Goal: Task Accomplishment & Management: Manage account settings

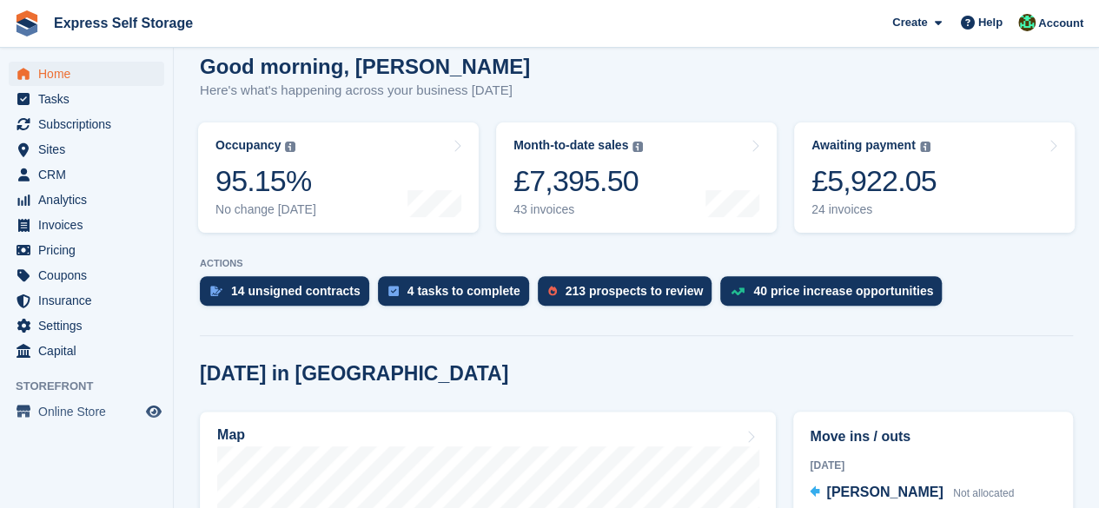
scroll to position [434, 0]
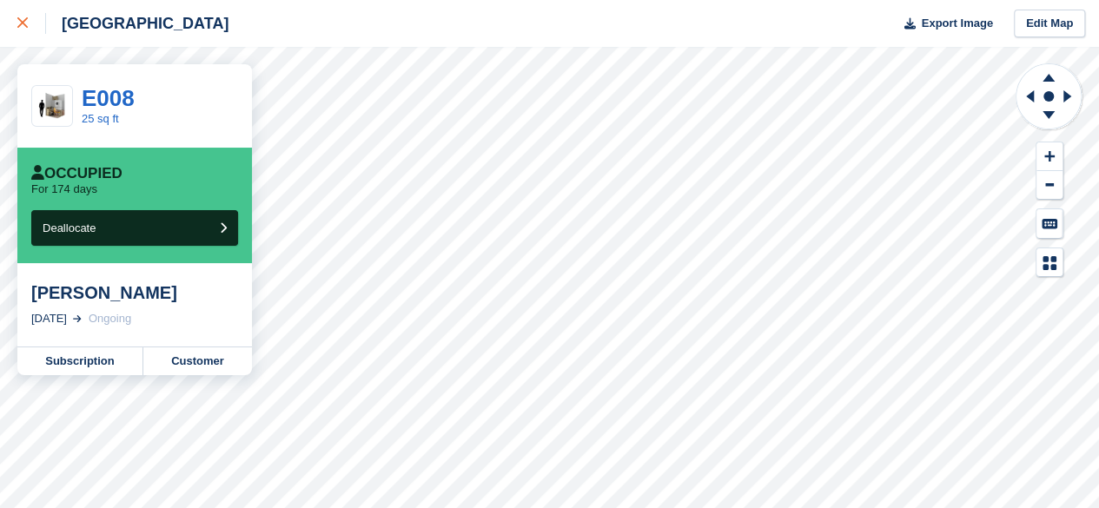
click at [20, 23] on icon at bounding box center [22, 22] width 10 height 10
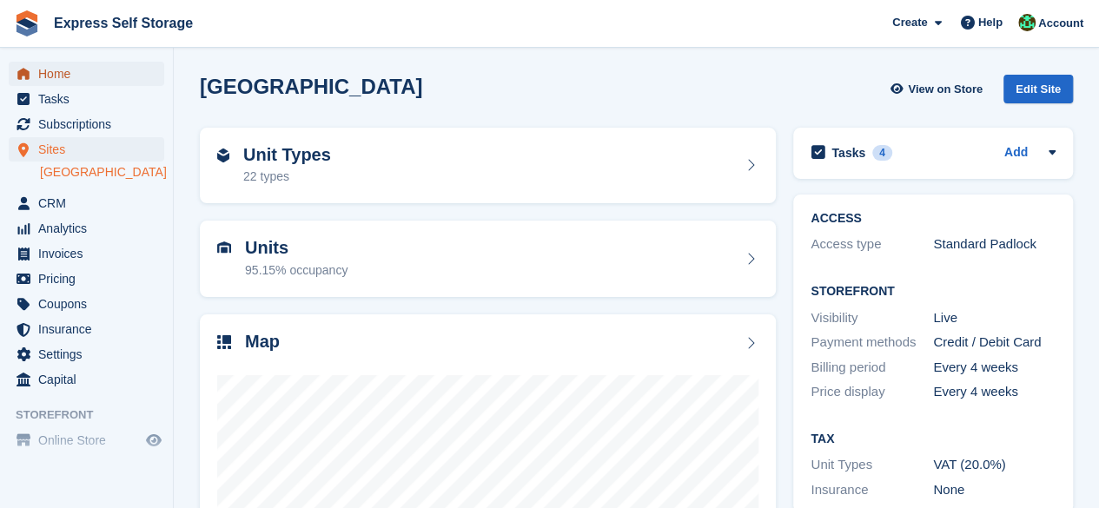
click at [98, 66] on span "Home" at bounding box center [90, 74] width 104 height 24
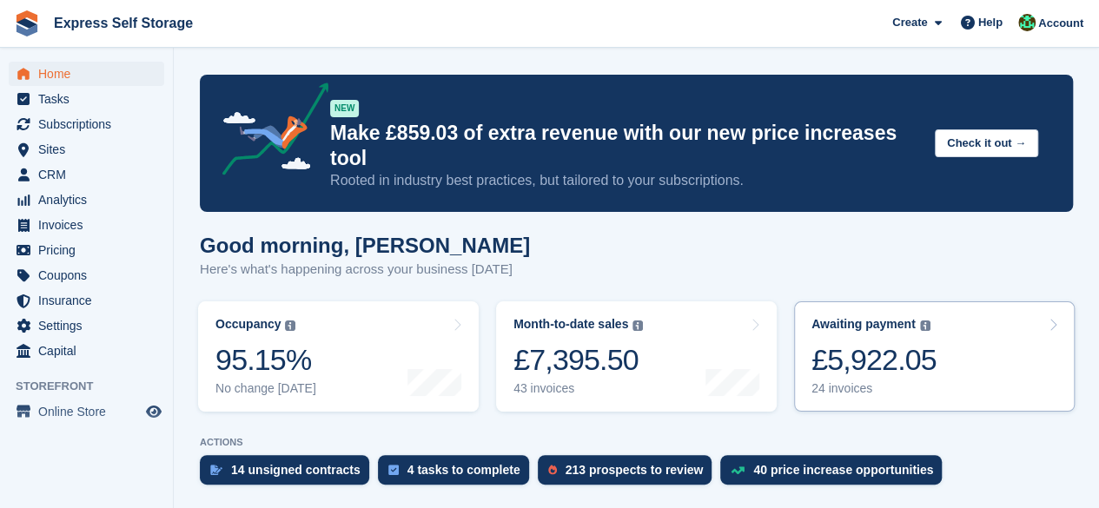
click at [952, 330] on link "Awaiting payment The total outstanding balance on all open invoices. £5,922.05 …" at bounding box center [934, 356] width 280 height 110
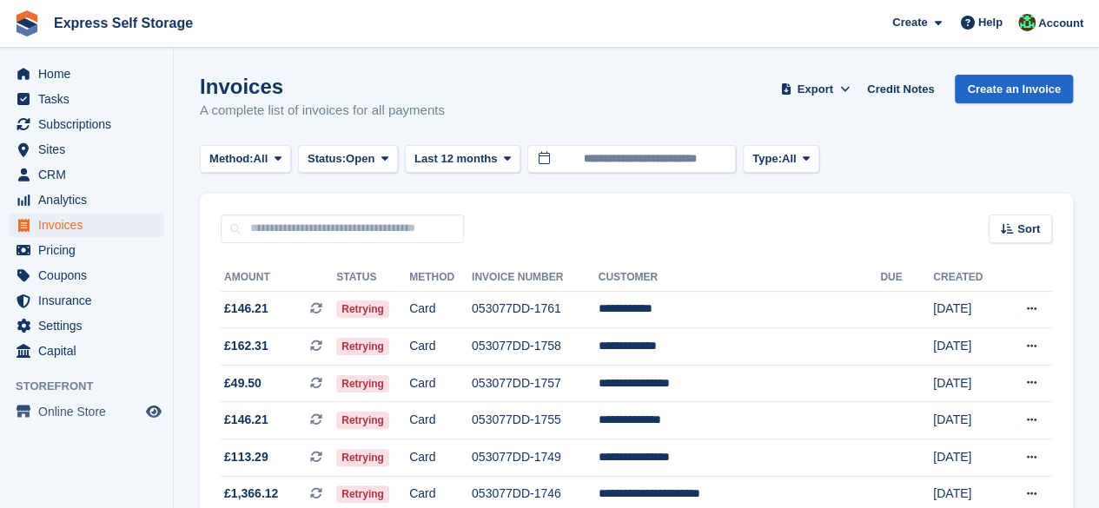
click at [7, 37] on link at bounding box center [27, 23] width 40 height 40
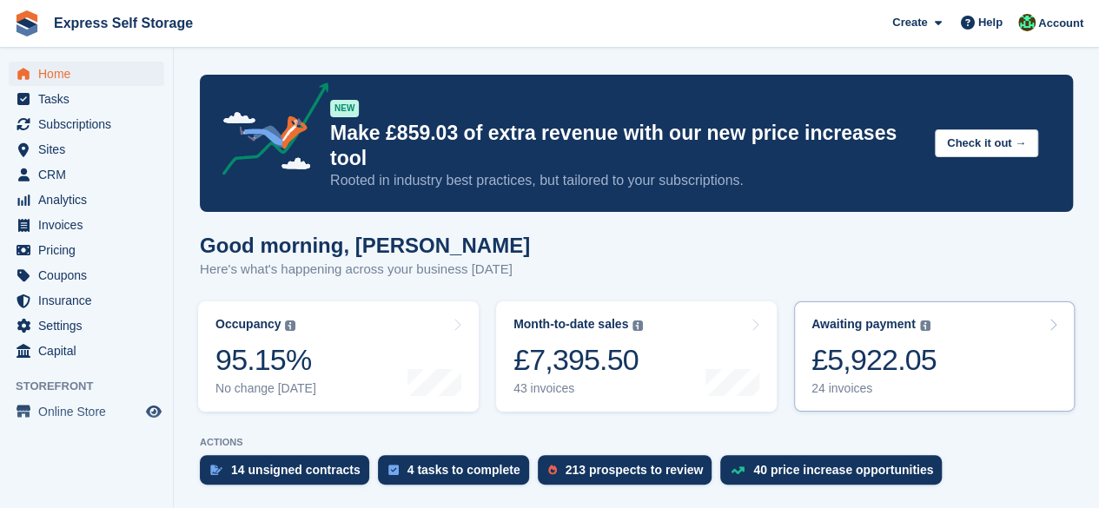
click at [910, 345] on div "£5,922.05" at bounding box center [873, 360] width 125 height 36
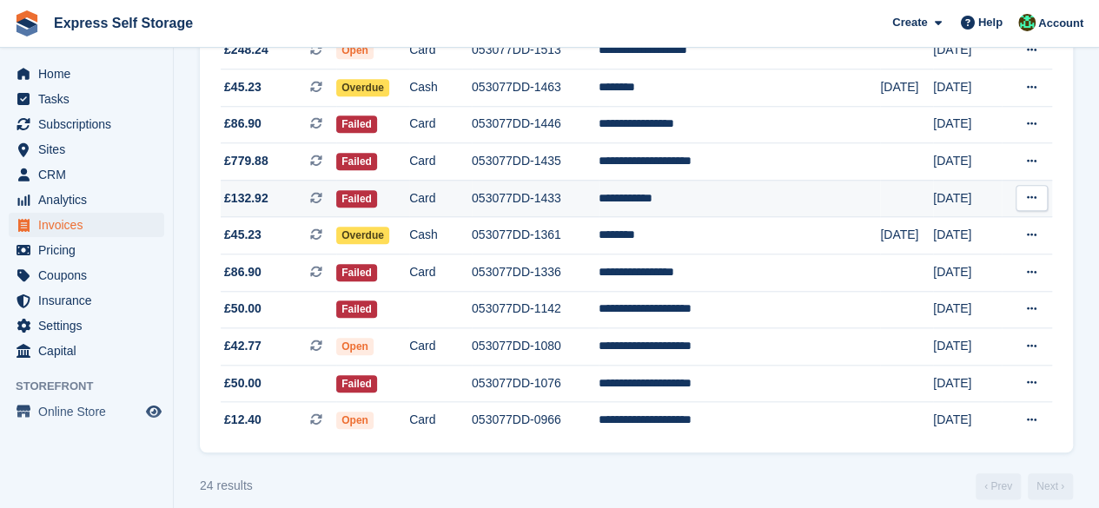
scroll to position [416, 0]
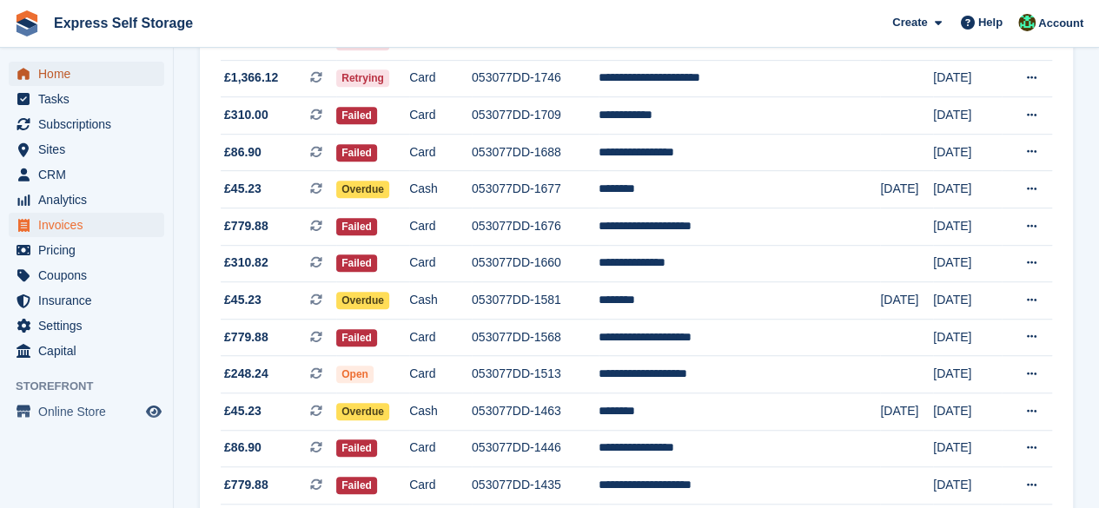
click at [97, 72] on span "Home" at bounding box center [90, 74] width 104 height 24
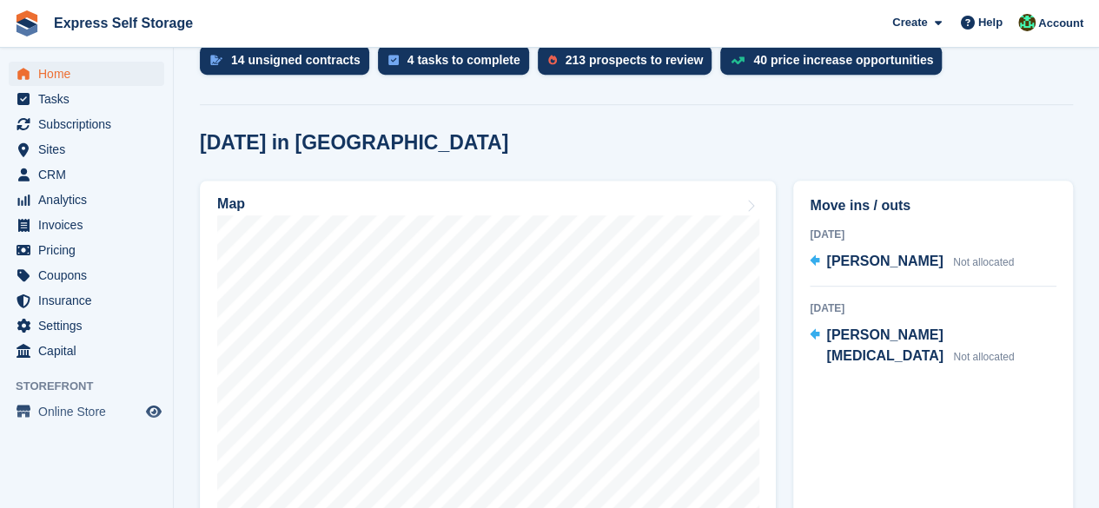
scroll to position [608, 0]
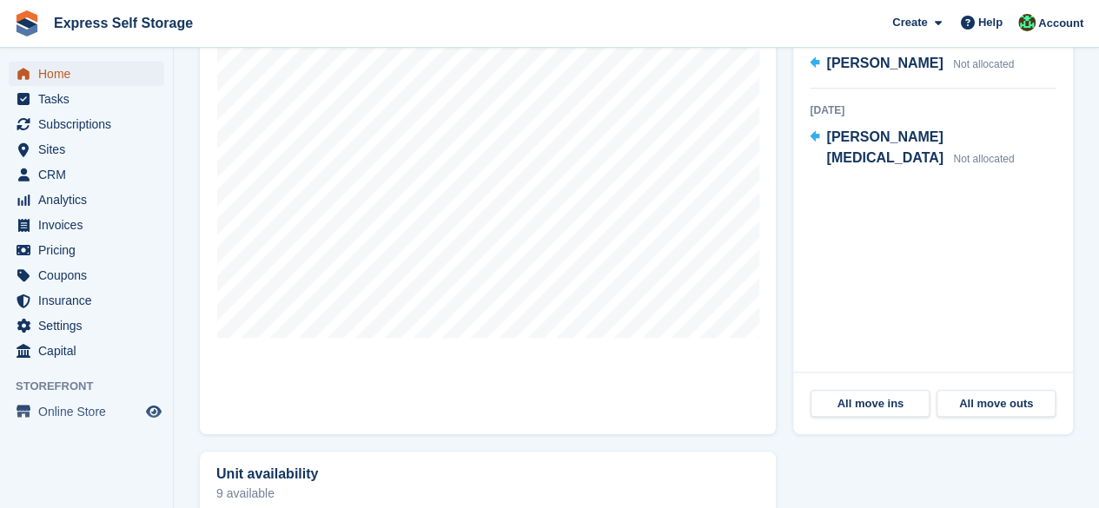
click at [88, 76] on span "Home" at bounding box center [90, 74] width 104 height 24
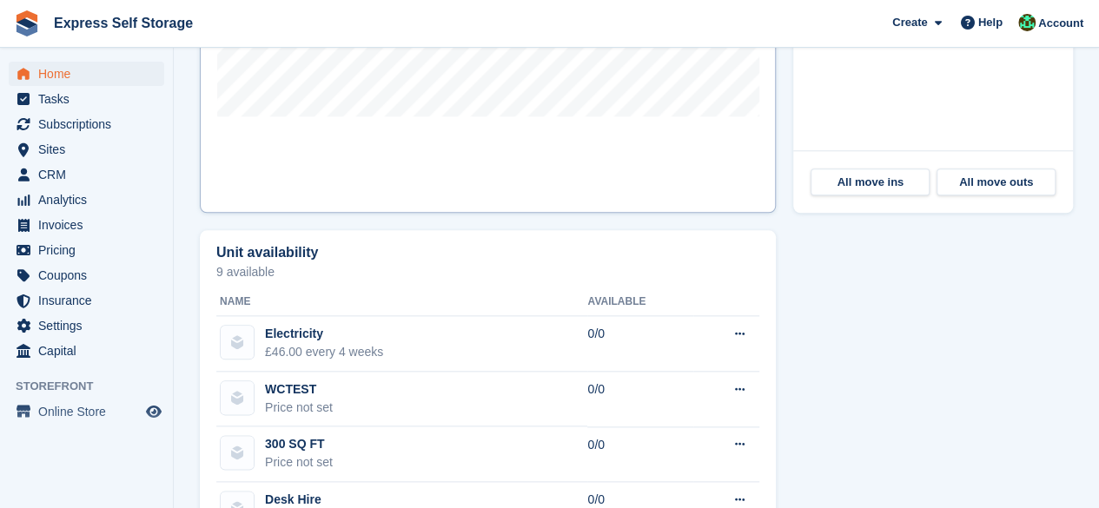
scroll to position [868, 0]
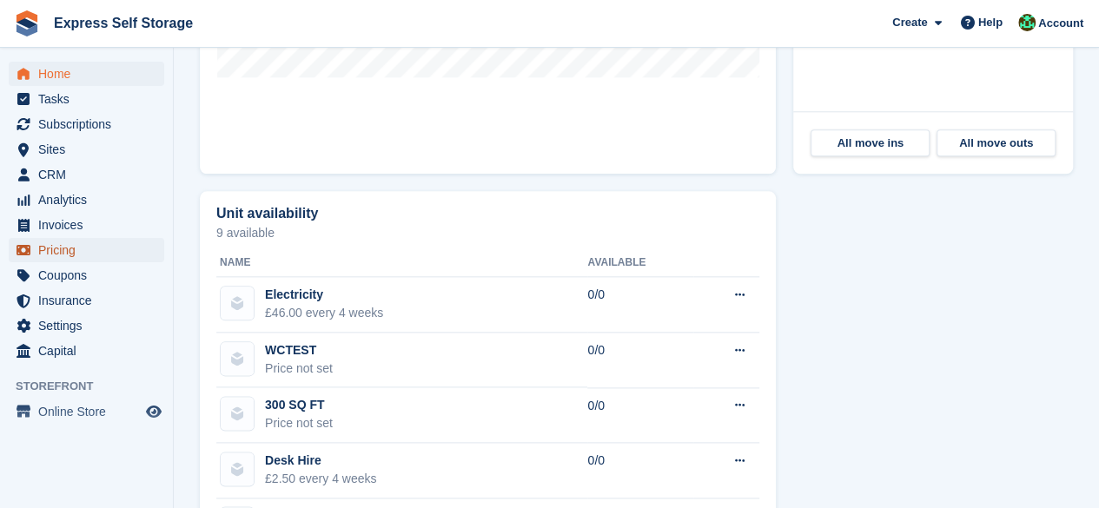
click at [102, 250] on span "Pricing" at bounding box center [90, 250] width 104 height 24
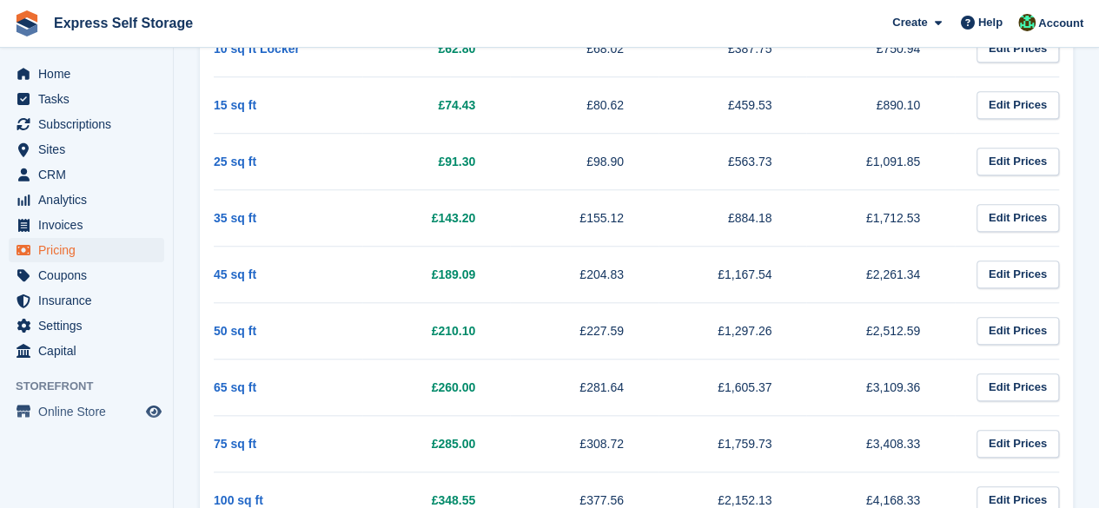
scroll to position [585, 0]
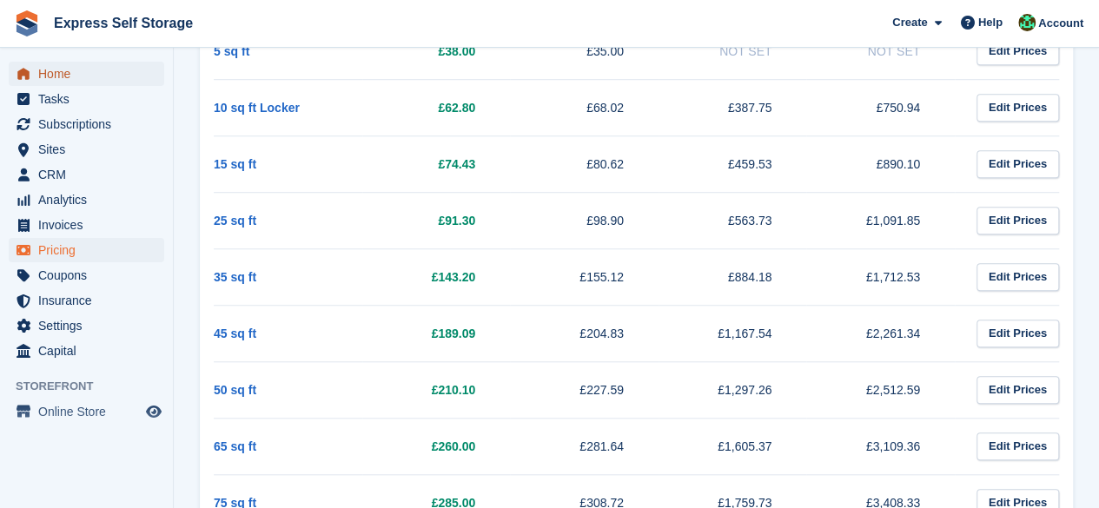
click at [91, 76] on span "Home" at bounding box center [90, 74] width 104 height 24
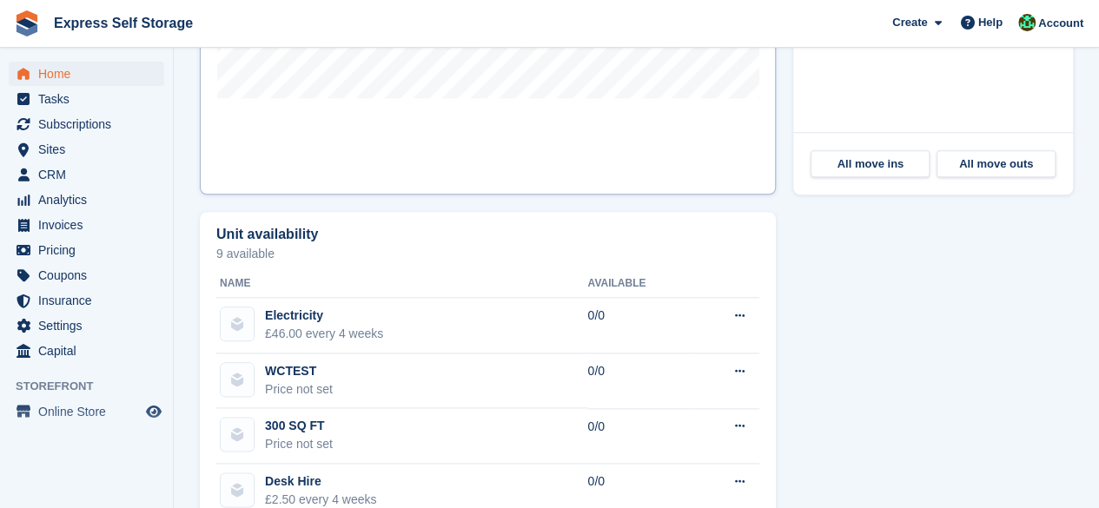
scroll to position [587, 0]
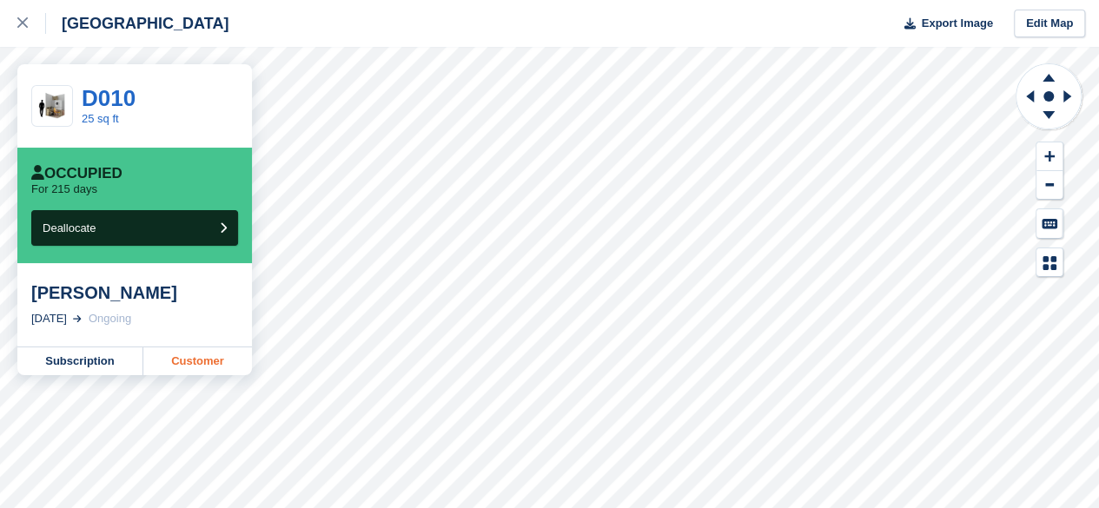
click at [209, 368] on link "Customer" at bounding box center [197, 361] width 109 height 28
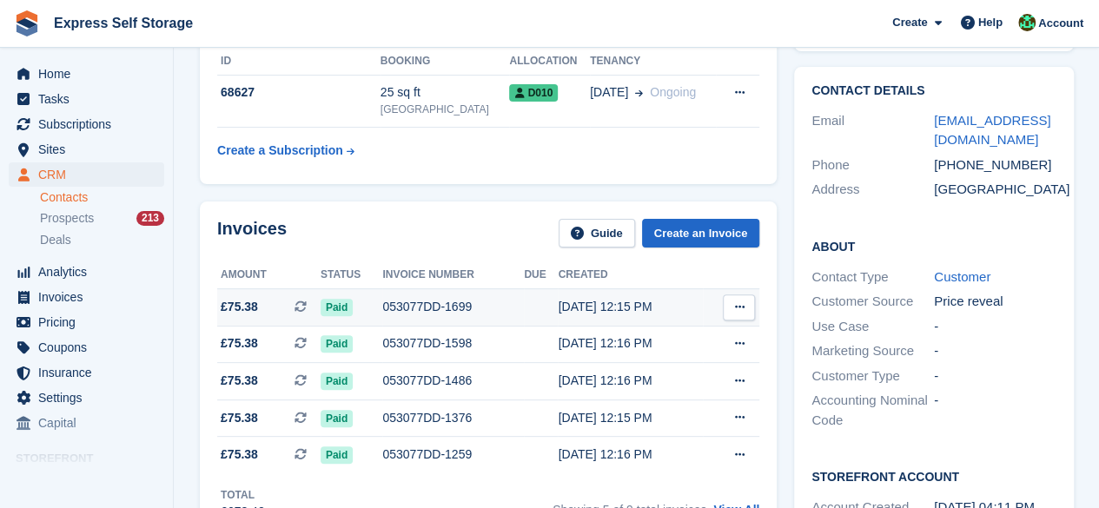
scroll to position [87, 0]
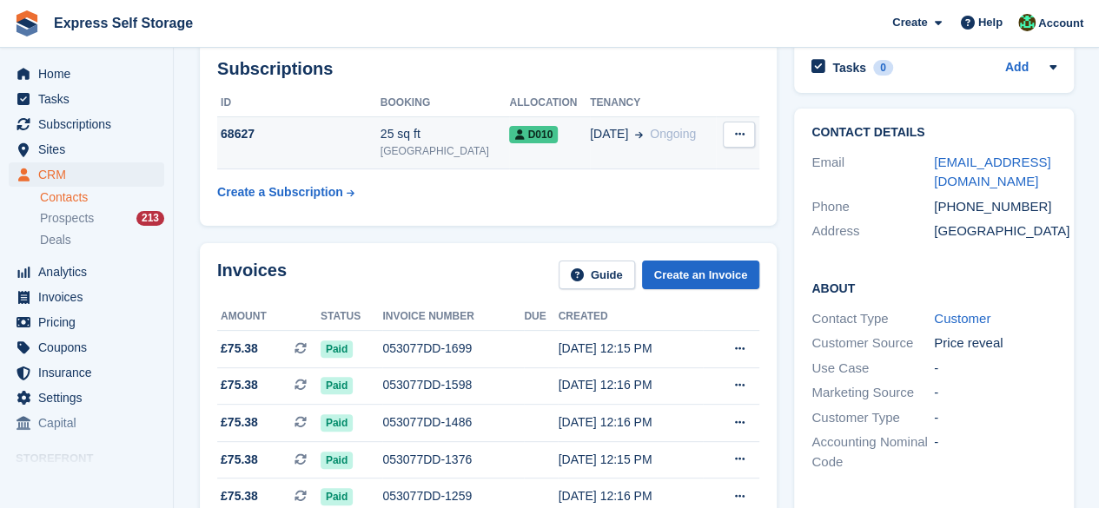
click at [514, 136] on icon at bounding box center [519, 134] width 10 height 10
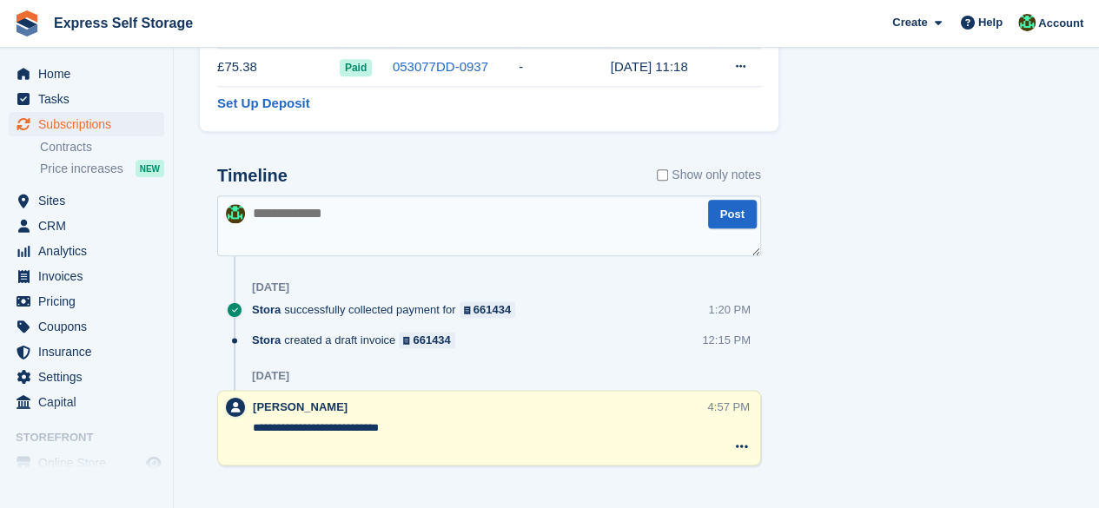
scroll to position [980, 0]
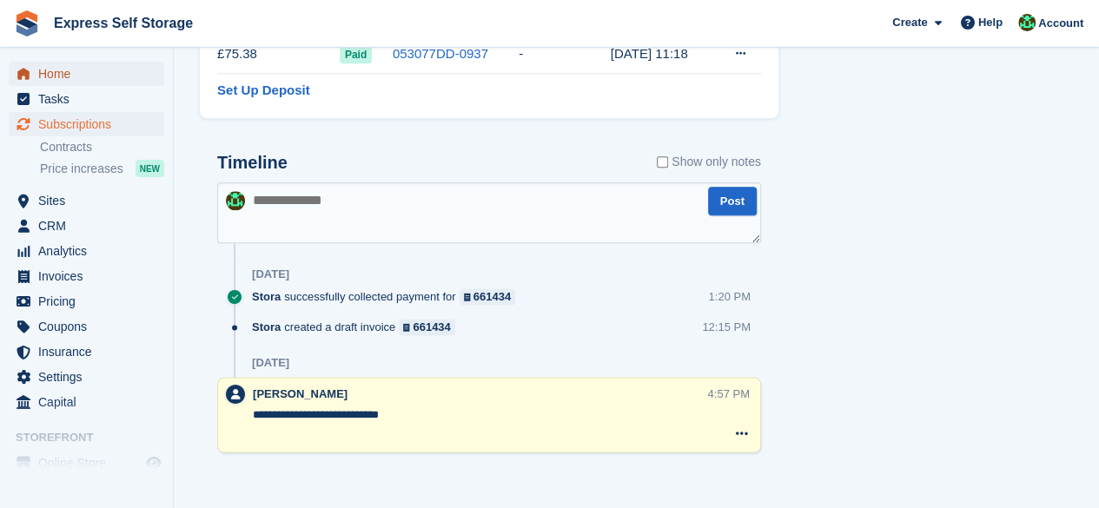
click at [76, 82] on span "Home" at bounding box center [90, 74] width 104 height 24
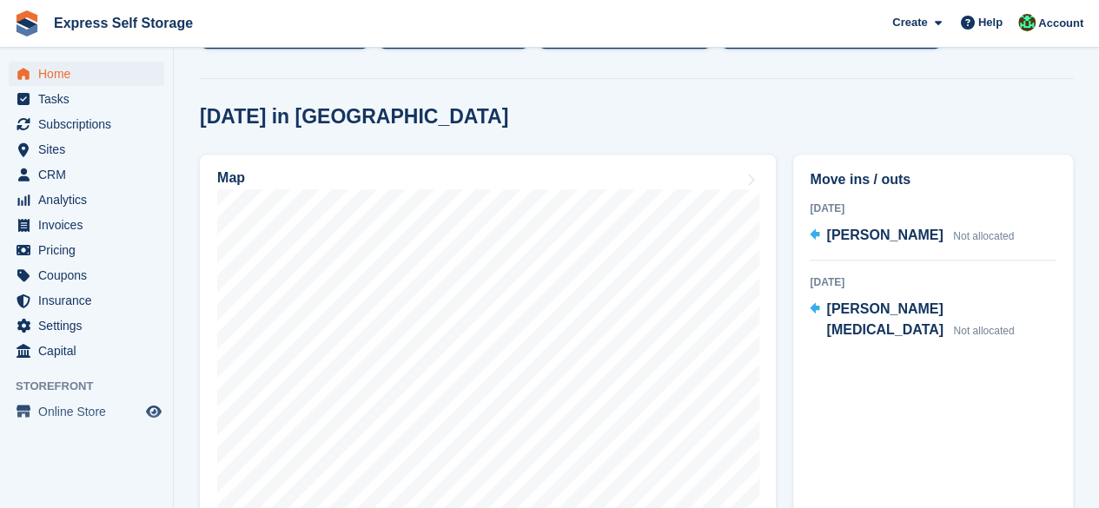
scroll to position [434, 0]
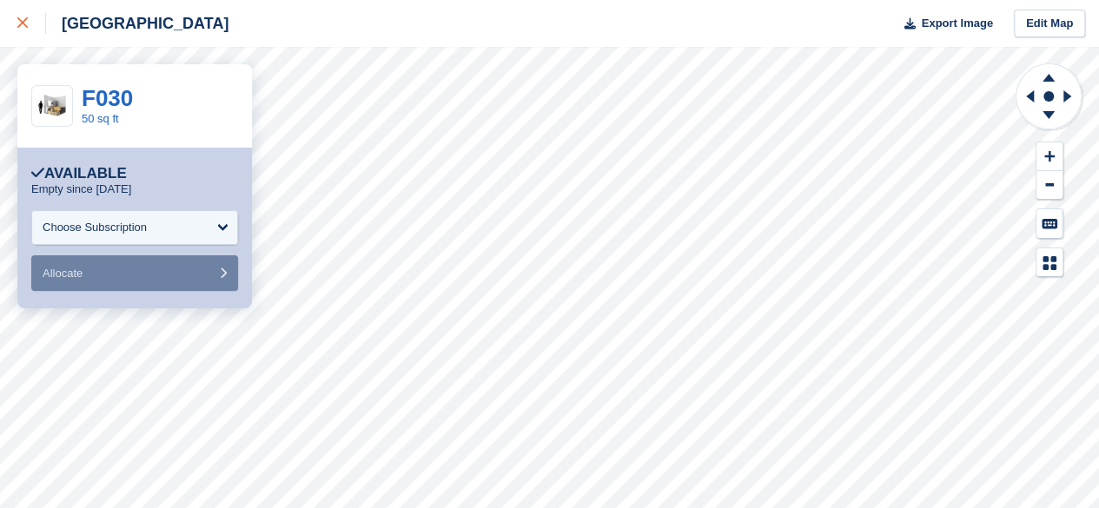
click at [26, 16] on div at bounding box center [31, 23] width 29 height 21
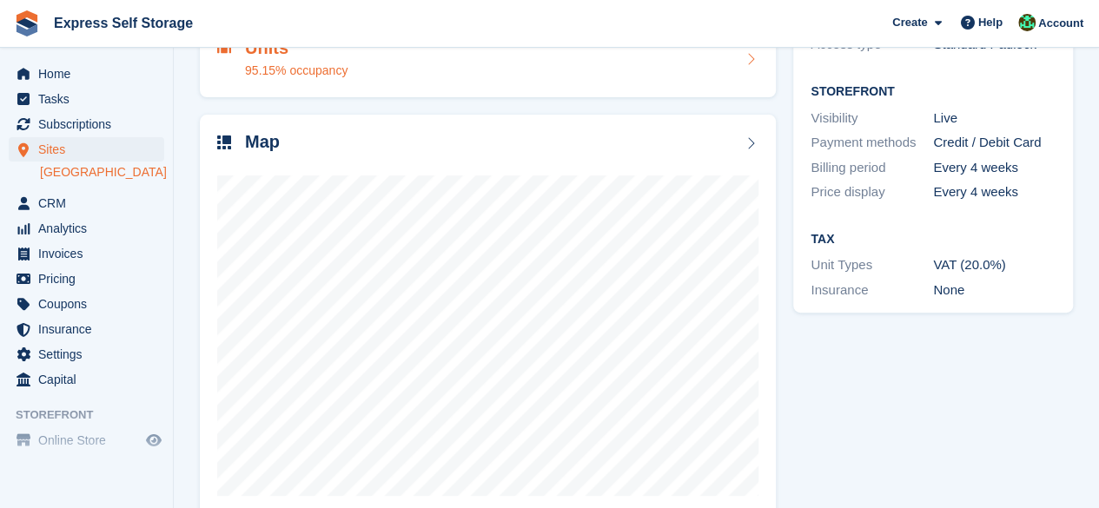
scroll to position [232, 0]
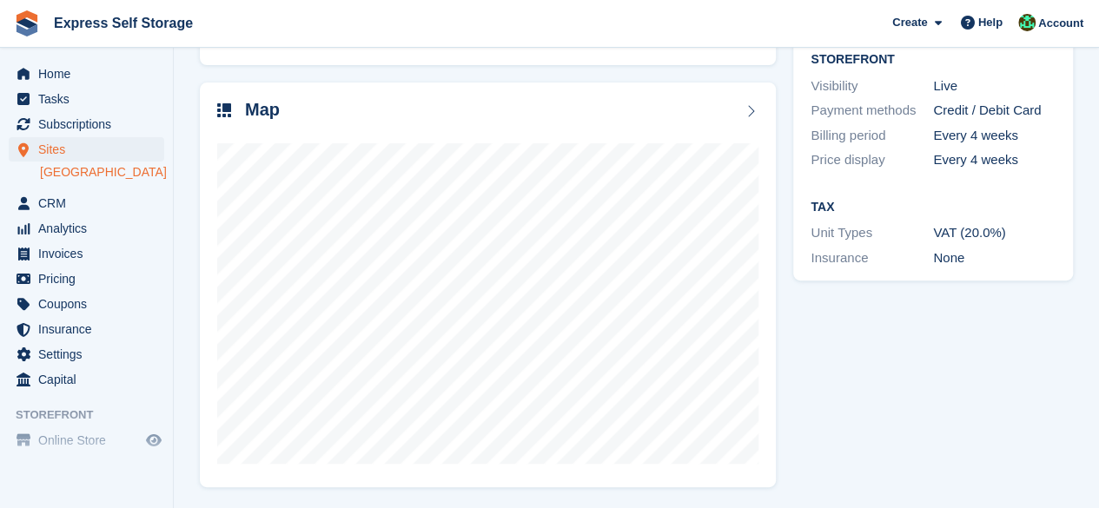
click at [39, 53] on aside "Home Tasks Subscriptions Subscriptions Subscriptions Contracts Price increases …" at bounding box center [86, 258] width 173 height 421
click at [122, 71] on span "Home" at bounding box center [90, 74] width 104 height 24
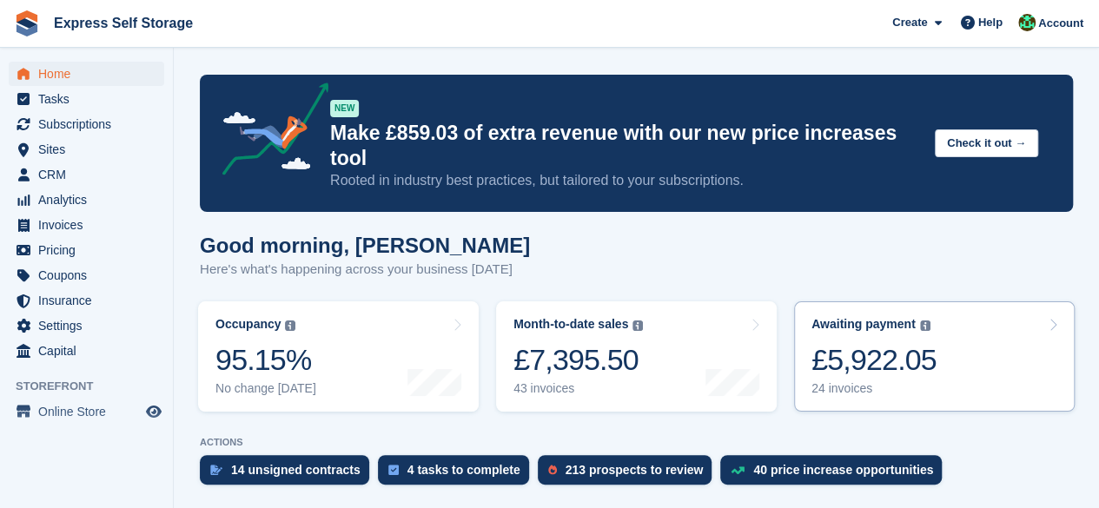
click at [927, 342] on div "£5,922.05" at bounding box center [873, 360] width 125 height 36
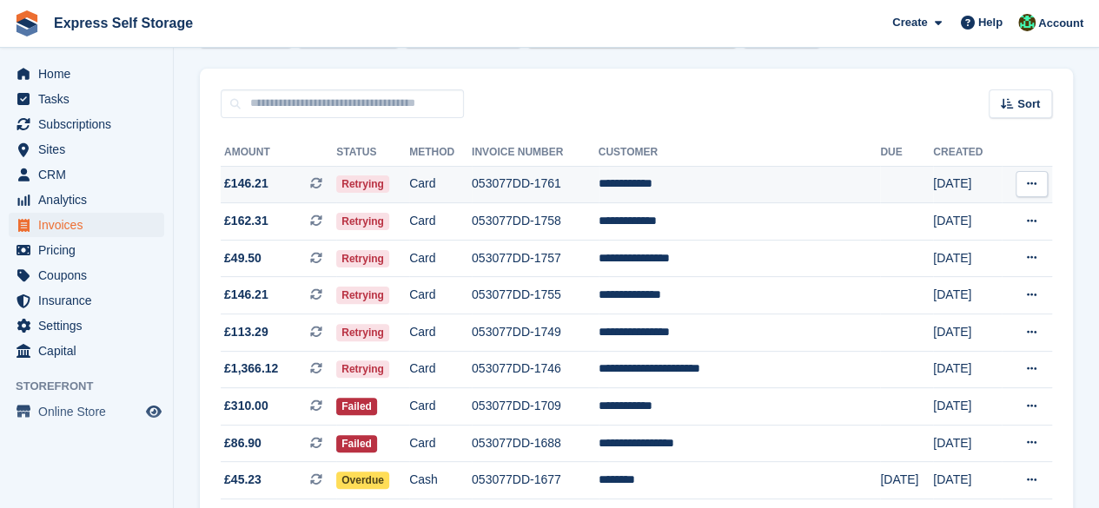
scroll to position [87, 0]
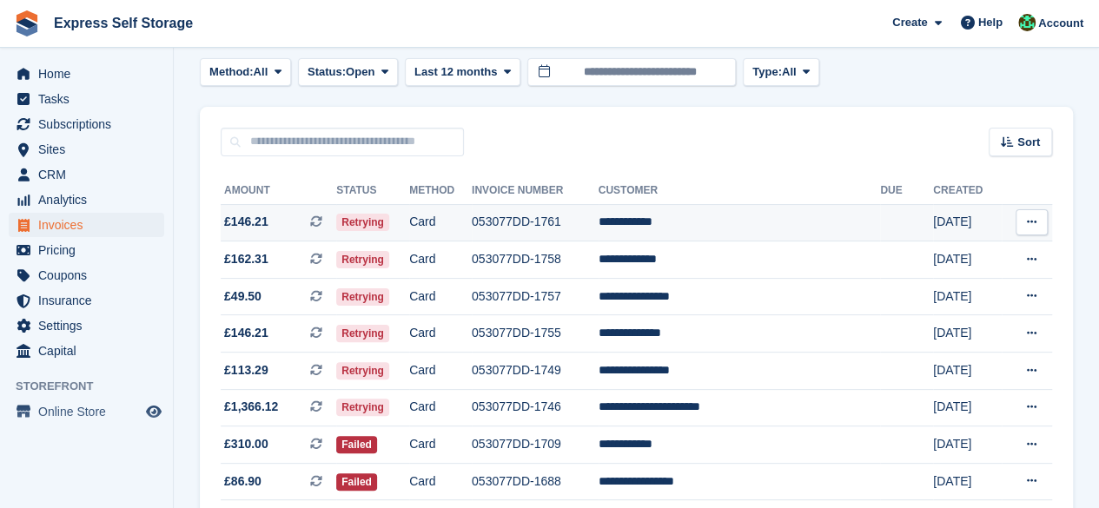
click at [543, 213] on td "053077DD-1761" at bounding box center [535, 222] width 127 height 37
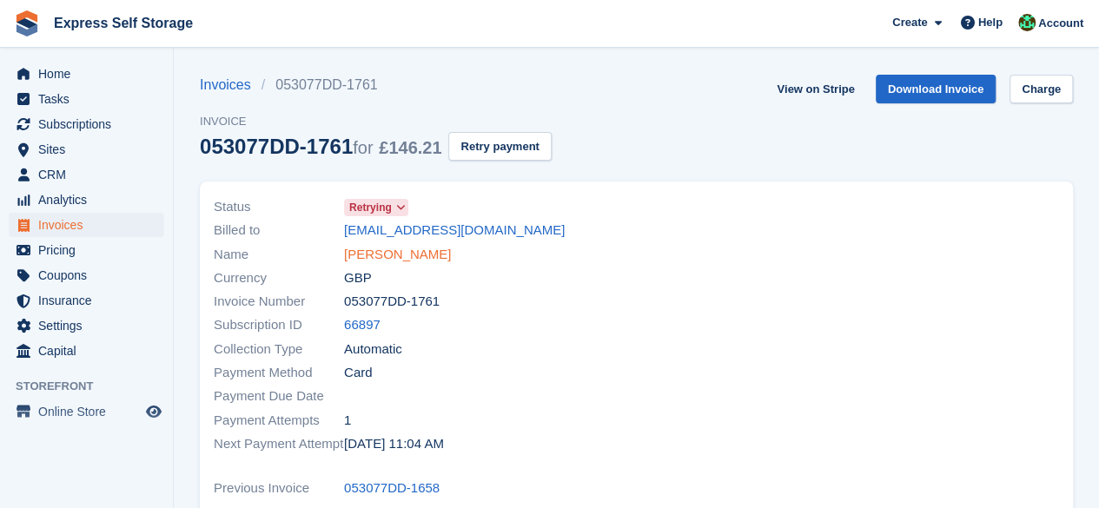
click at [414, 246] on link "[PERSON_NAME]" at bounding box center [397, 255] width 107 height 20
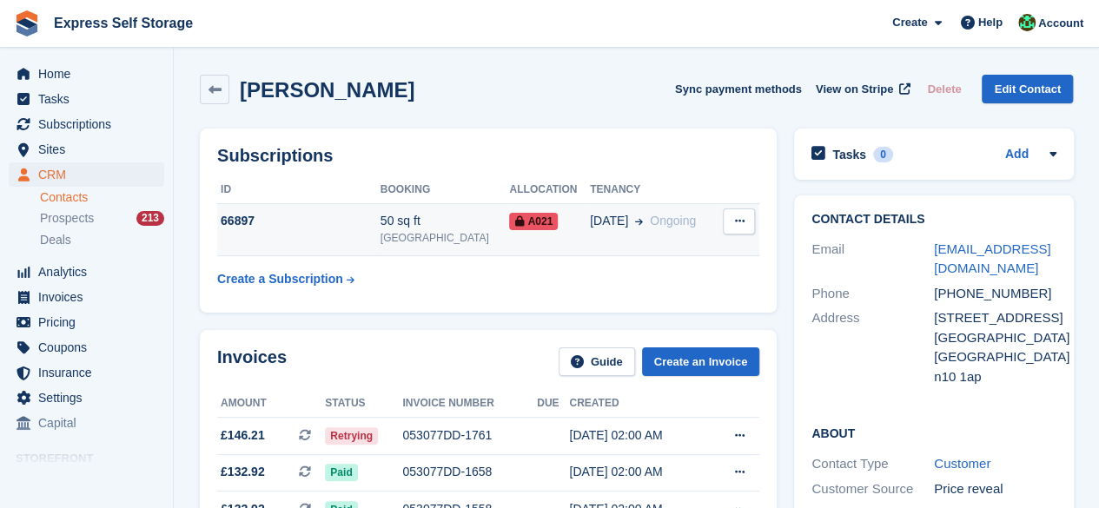
click at [403, 228] on div "50 sq ft" at bounding box center [444, 221] width 129 height 18
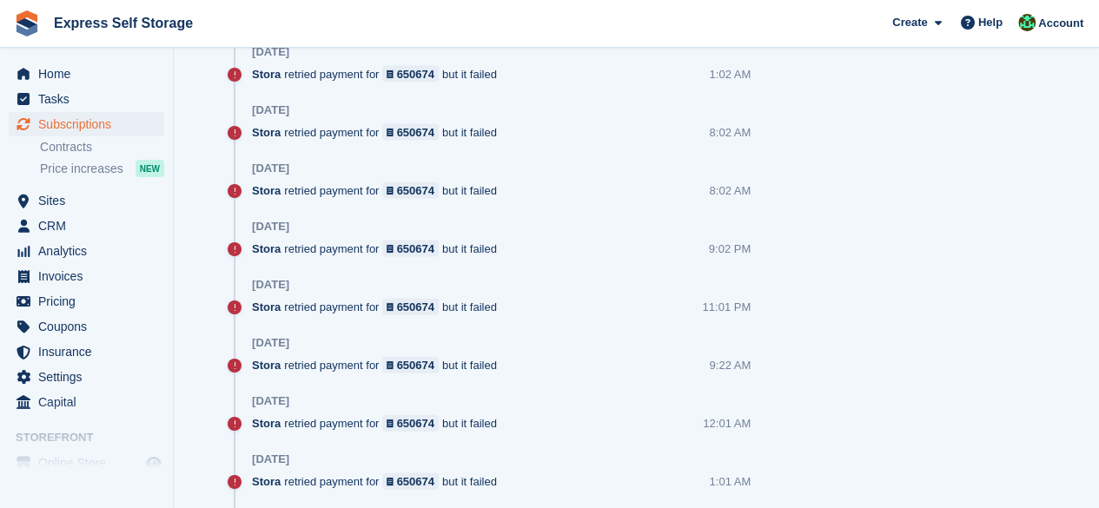
scroll to position [1910, 0]
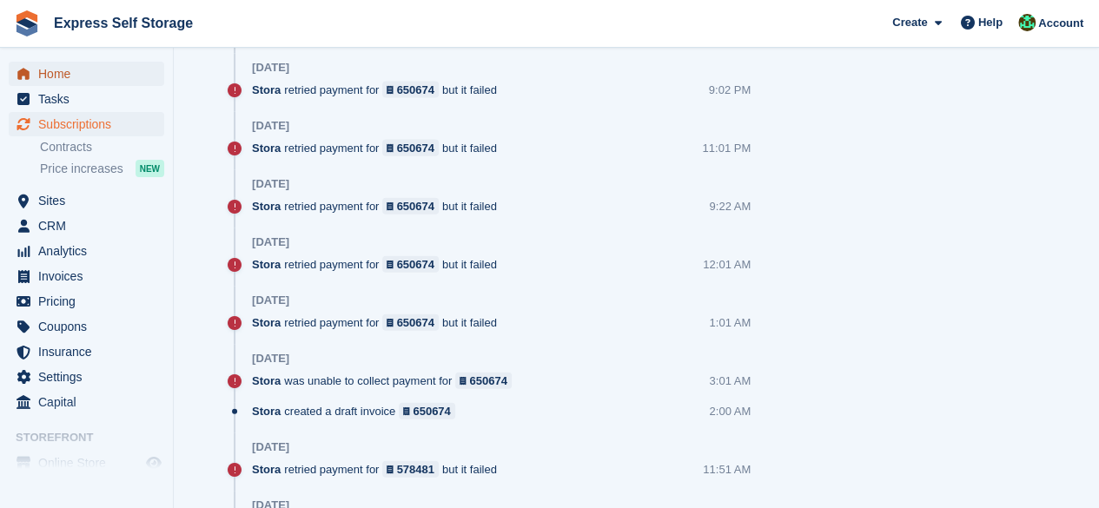
click at [116, 65] on span "Home" at bounding box center [90, 74] width 104 height 24
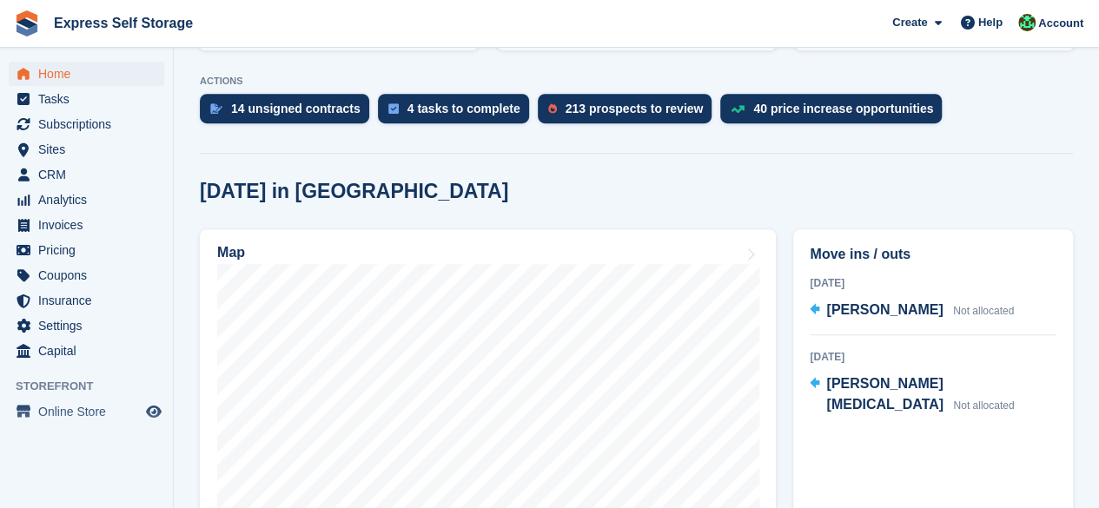
scroll to position [521, 0]
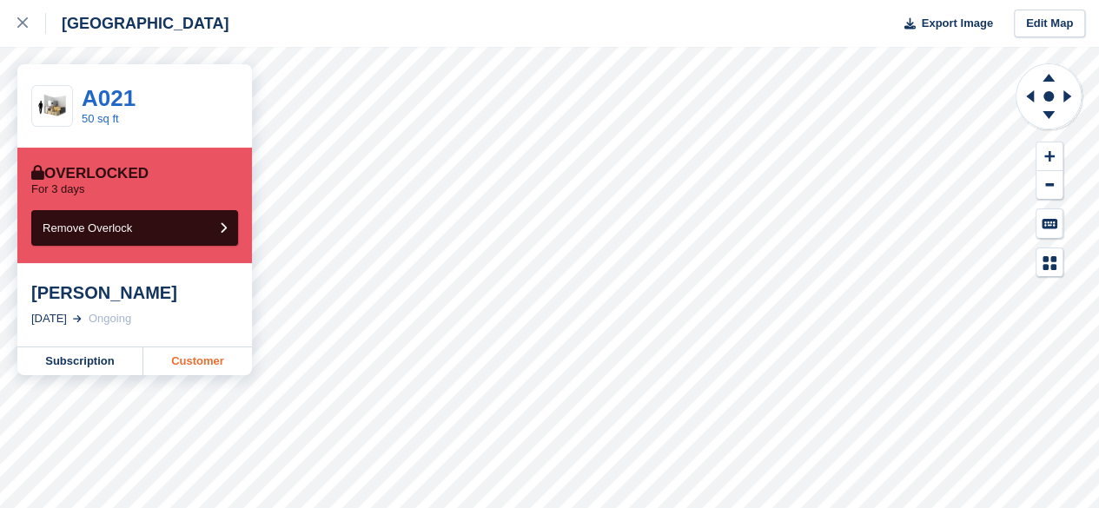
click at [184, 360] on link "Customer" at bounding box center [197, 361] width 109 height 28
click at [24, 21] on icon at bounding box center [22, 22] width 10 height 10
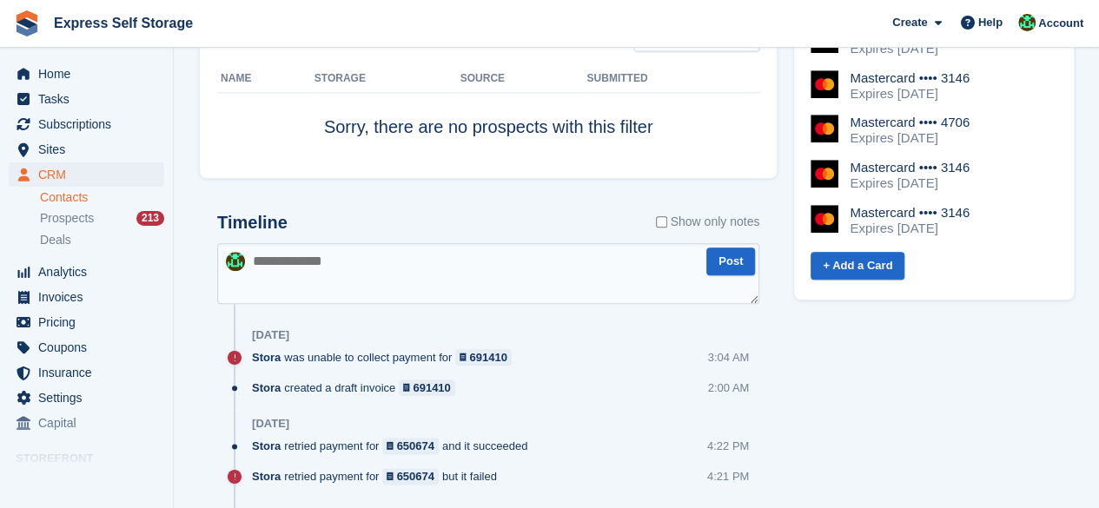
scroll to position [868, 0]
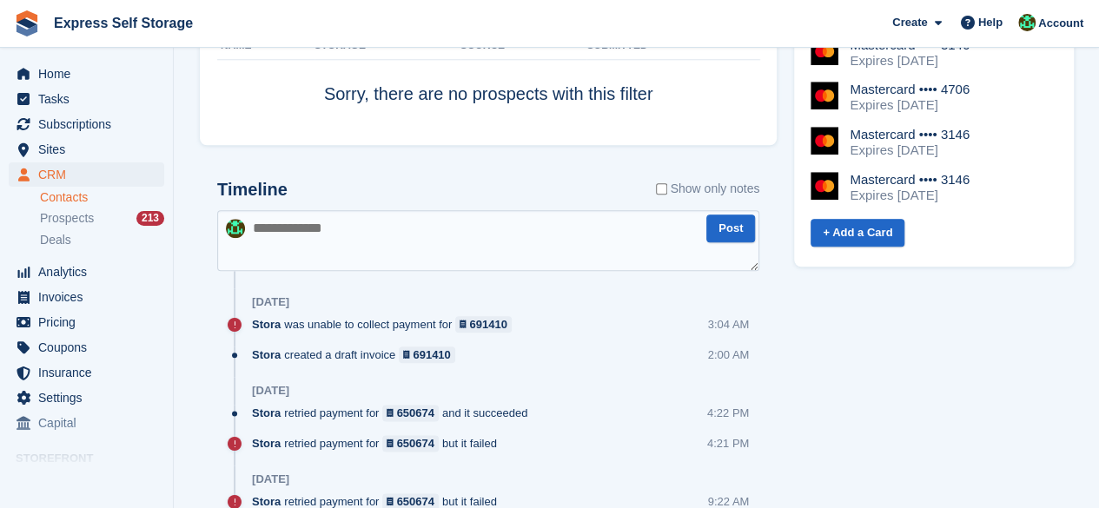
click at [318, 235] on textarea at bounding box center [488, 240] width 542 height 61
type textarea "*"
click at [82, 74] on span "Home" at bounding box center [90, 74] width 104 height 24
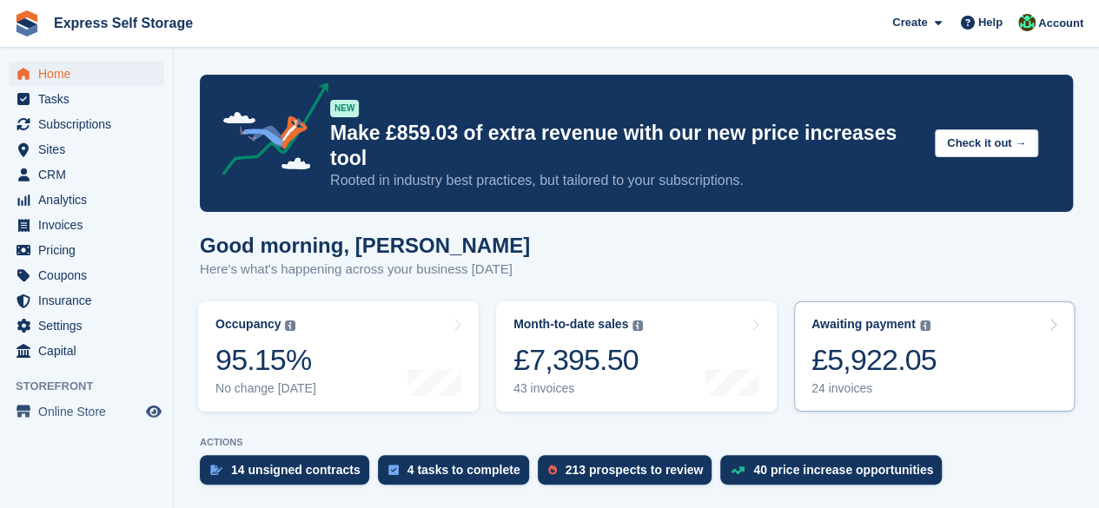
click at [875, 373] on link "Awaiting payment The total outstanding balance on all open invoices. £5,922.05 …" at bounding box center [934, 356] width 280 height 110
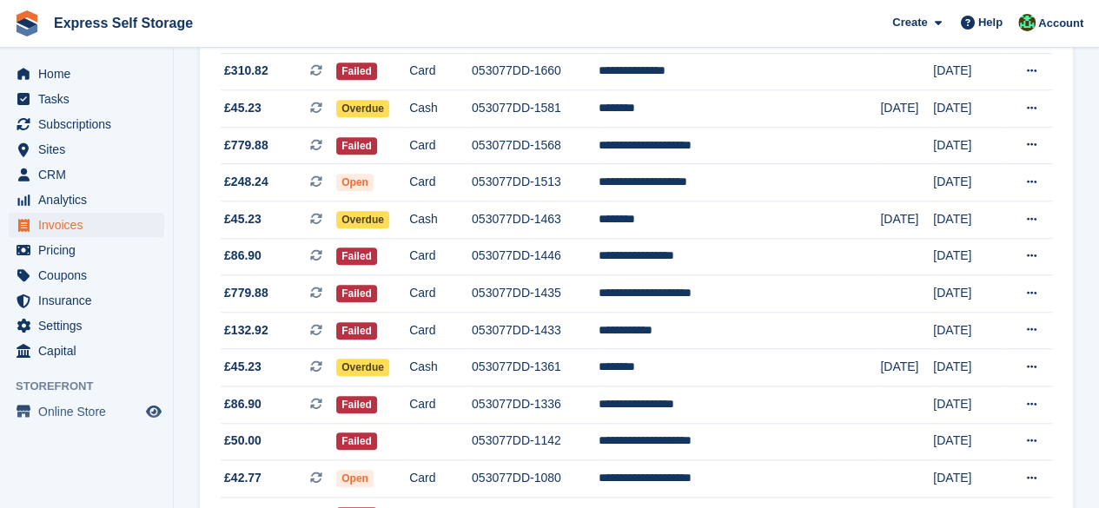
scroll to position [763, 0]
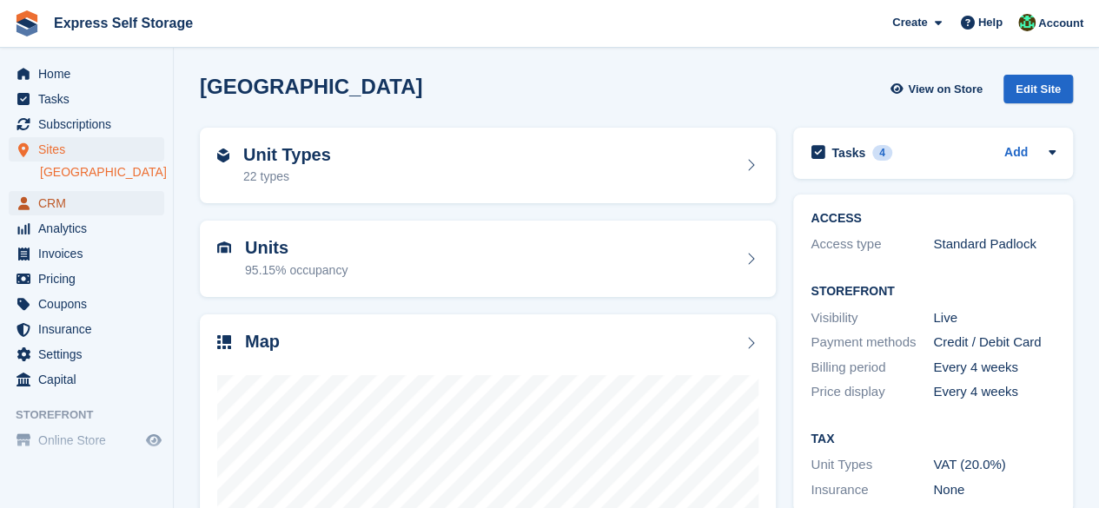
click at [69, 199] on span "CRM" at bounding box center [90, 203] width 104 height 24
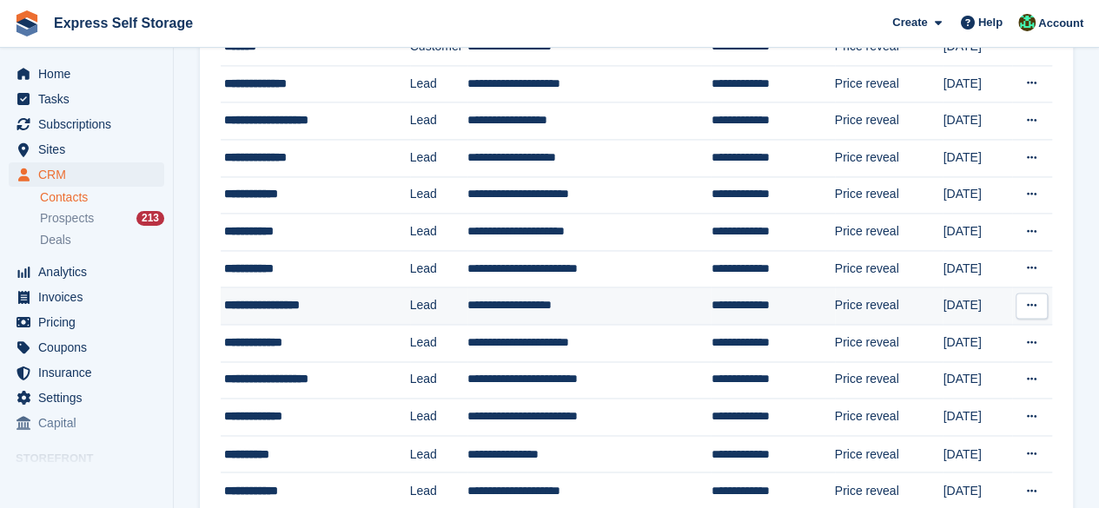
scroll to position [1216, 0]
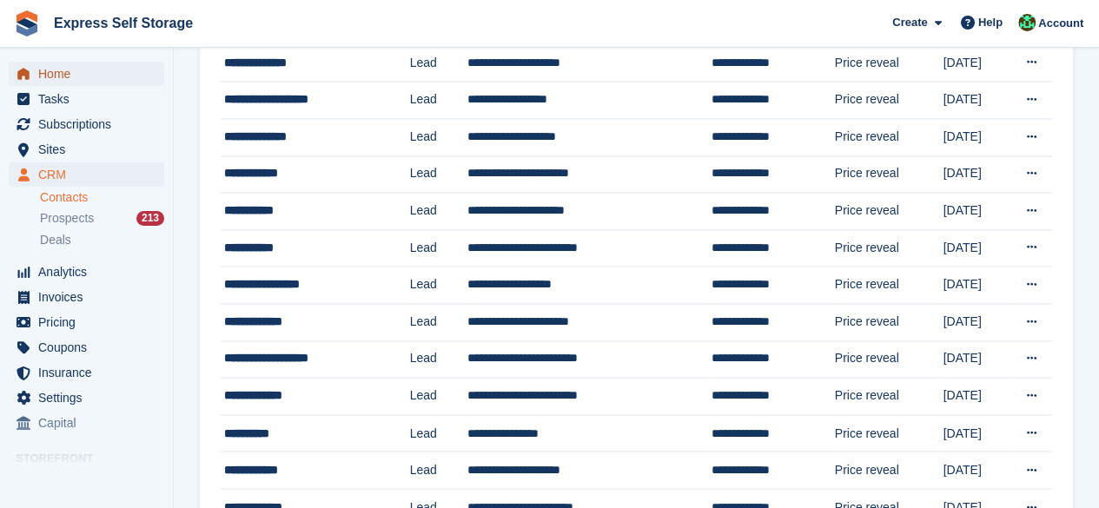
click at [118, 67] on span "Home" at bounding box center [90, 74] width 104 height 24
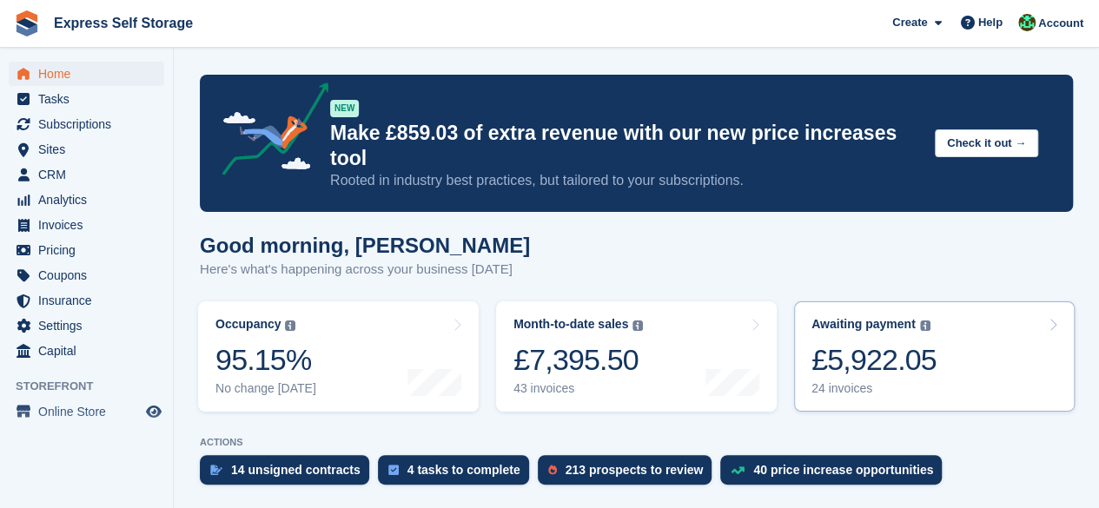
click at [896, 381] on div "24 invoices" at bounding box center [873, 388] width 125 height 15
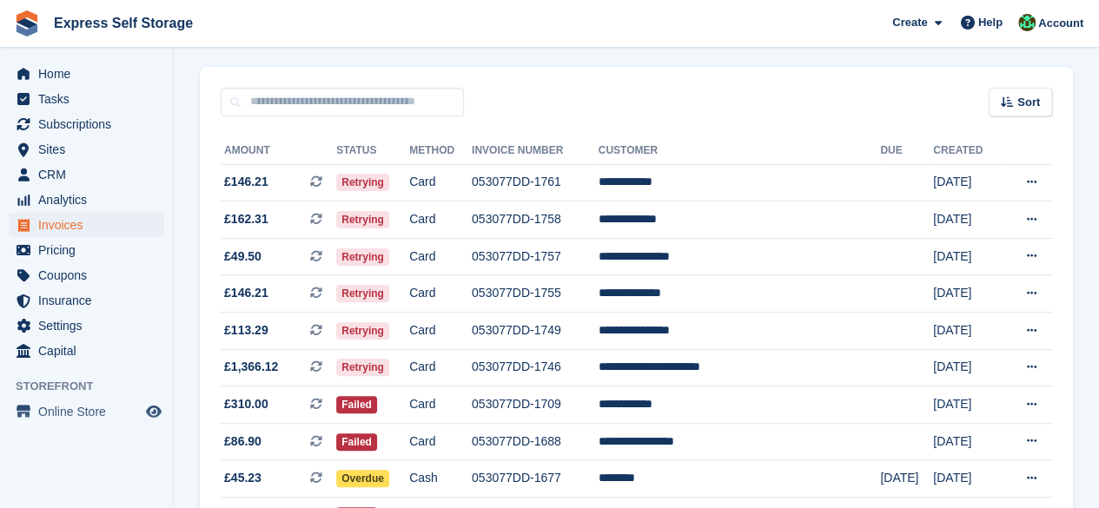
scroll to position [347, 0]
